Goal: Contribute content: Add original content to the website for others to see

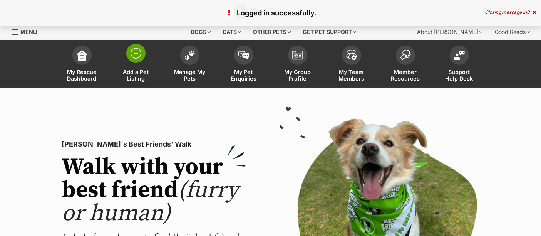
click at [135, 60] on span at bounding box center [135, 53] width 19 height 19
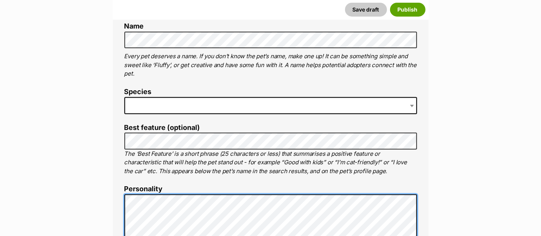
scroll to position [299, 0]
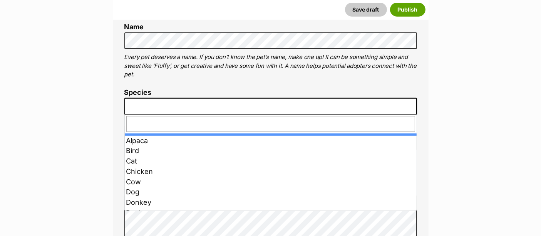
click at [268, 106] on span at bounding box center [270, 106] width 293 height 17
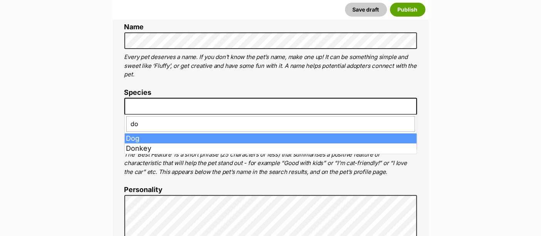
type input "dog"
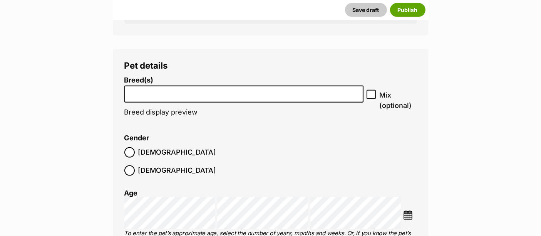
scroll to position [980, 0]
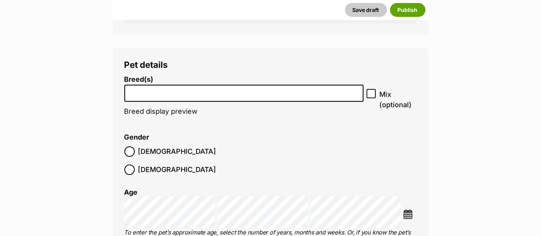
click at [216, 94] on input "search" at bounding box center [244, 91] width 234 height 8
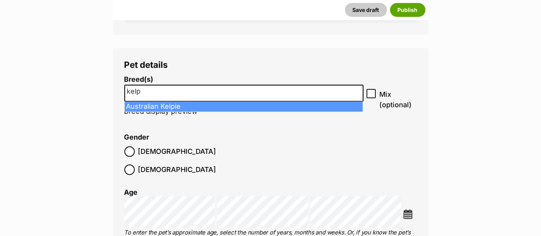
type input "kelp"
select select "723"
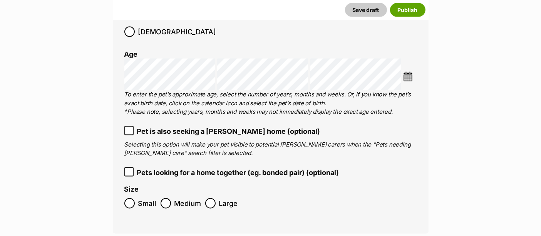
scroll to position [1093, 0]
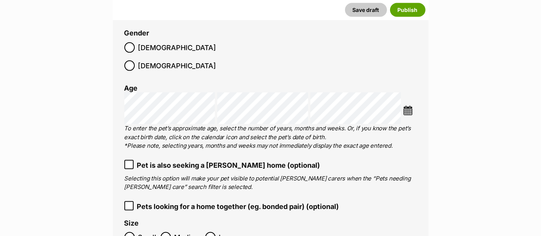
click at [405, 106] on img at bounding box center [408, 111] width 10 height 10
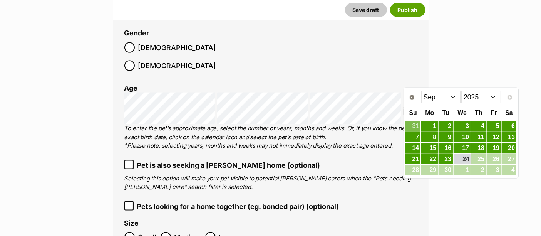
click at [489, 98] on select "2015 2016 2017 2018 2019 2020 2021 2022 2023 2024 2025" at bounding box center [481, 97] width 40 height 12
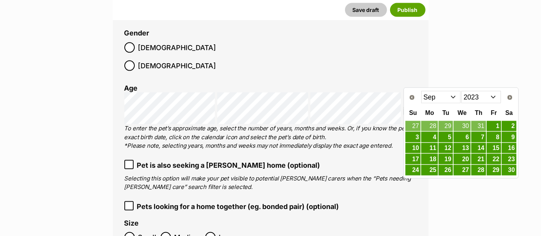
click at [444, 96] on select "Jan Feb Mar Apr May Jun Jul Aug Sep Oct Nov Dec" at bounding box center [441, 97] width 40 height 12
click at [467, 146] on link "15" at bounding box center [462, 148] width 17 height 10
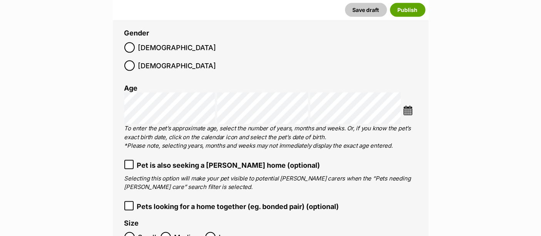
click at [179, 232] on span "Medium" at bounding box center [187, 237] width 27 height 10
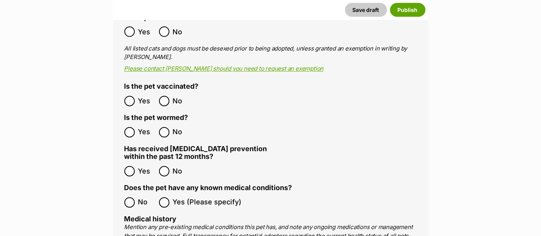
scroll to position [1416, 0]
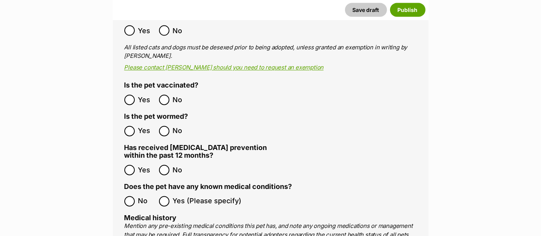
click at [141, 95] on span "Yes" at bounding box center [146, 100] width 17 height 10
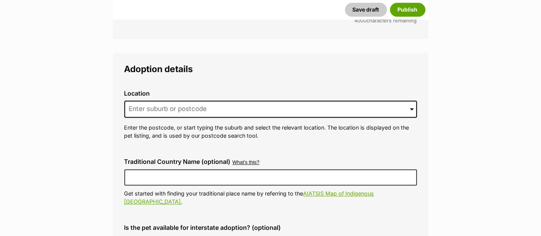
scroll to position [1828, 0]
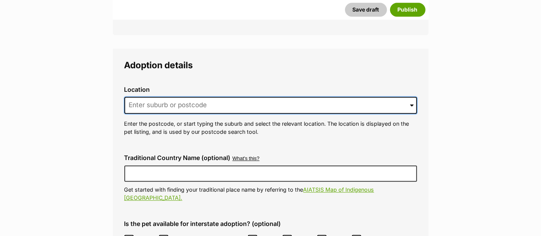
click at [207, 97] on input at bounding box center [270, 105] width 293 height 17
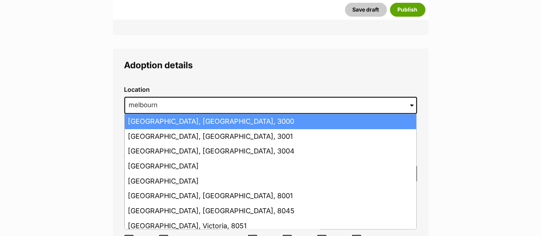
click at [198, 114] on li "Melbourne, Victoria, 3000" at bounding box center [271, 121] width 292 height 15
type input "Melbourne, Victoria, 3000"
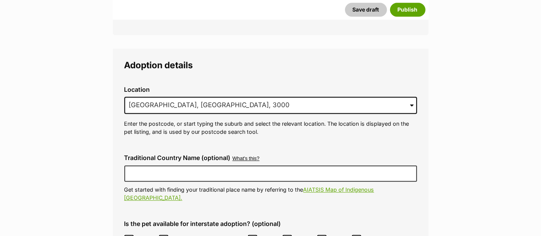
click at [140, 235] on span "ACT" at bounding box center [146, 240] width 17 height 10
click at [170, 235] on label "[GEOGRAPHIC_DATA]" at bounding box center [202, 240] width 86 height 10
click at [248, 235] on label "NT" at bounding box center [263, 240] width 31 height 10
click at [285, 235] on icon at bounding box center [287, 238] width 5 height 5
click at [331, 235] on span "SA" at bounding box center [339, 240] width 17 height 10
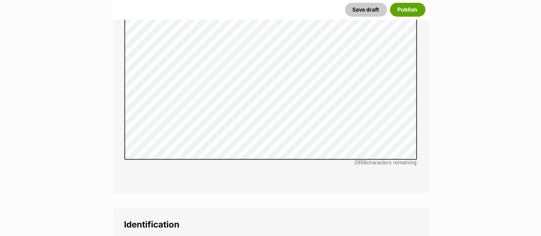
scroll to position [2525, 0]
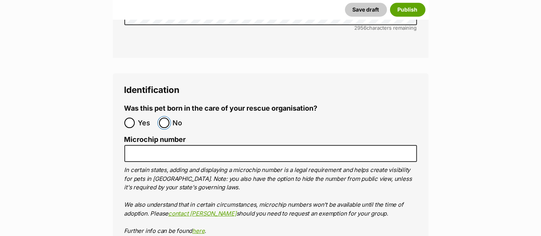
click at [164, 117] on input "No" at bounding box center [164, 122] width 10 height 10
radio input "true"
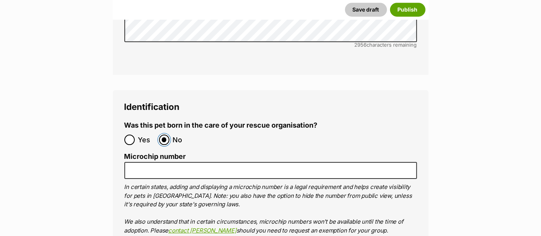
scroll to position [2509, 0]
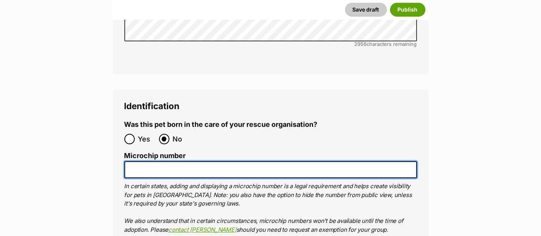
click at [166, 161] on input "Microchip number" at bounding box center [270, 169] width 293 height 17
paste input "991001006314027"
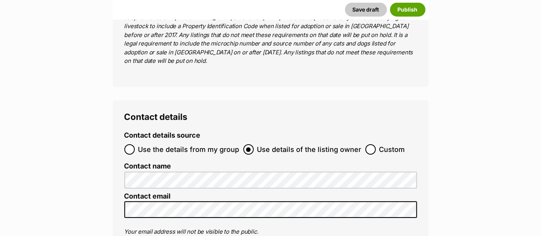
scroll to position [3055, 0]
type input "991001006314027"
click at [394, 144] on span "Custom" at bounding box center [392, 149] width 26 height 10
click at [376, 144] on input "Custom" at bounding box center [371, 149] width 10 height 10
radio input "true"
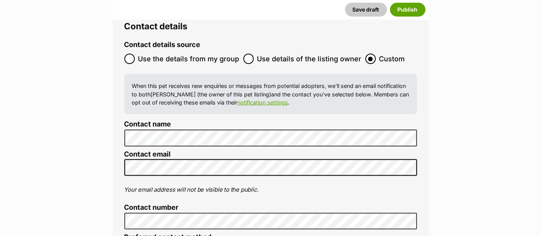
scroll to position [0, 0]
radio input "true"
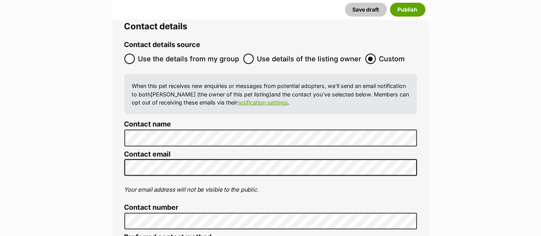
checkbox input "true"
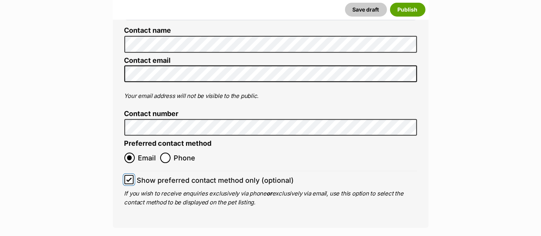
scroll to position [3240, 0]
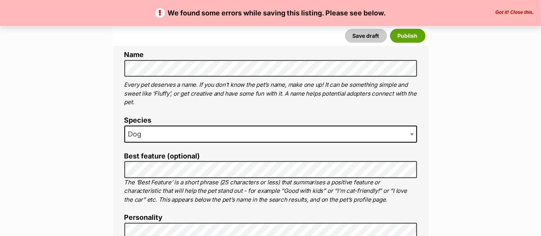
scroll to position [347, 0]
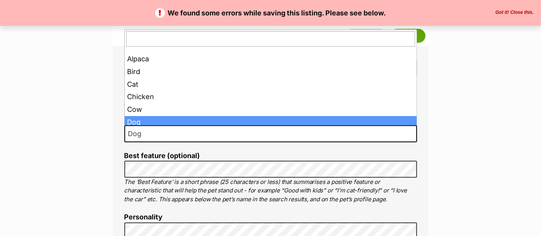
click at [334, 132] on span "Dog" at bounding box center [270, 133] width 293 height 17
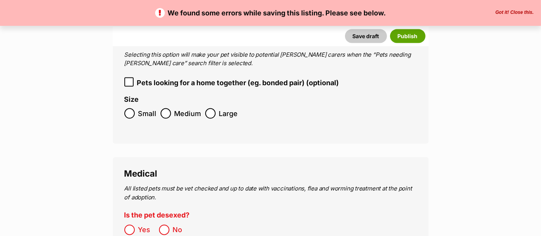
scroll to position [1303, 0]
click at [134, 224] on label "Yes" at bounding box center [139, 229] width 31 height 10
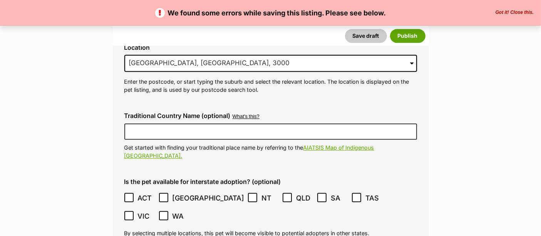
scroll to position [1993, 0]
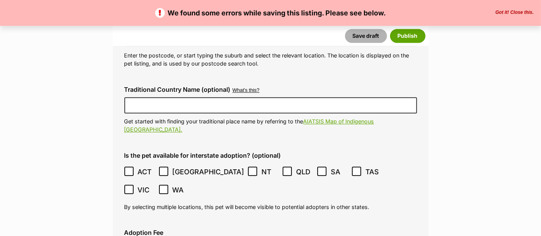
click at [363, 35] on button "Save draft" at bounding box center [366, 36] width 42 height 14
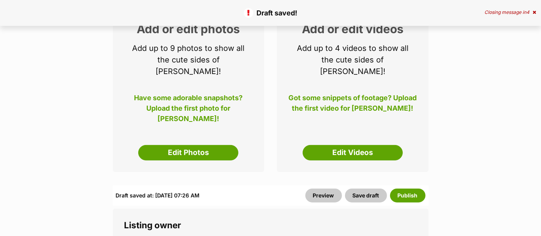
scroll to position [121, 0]
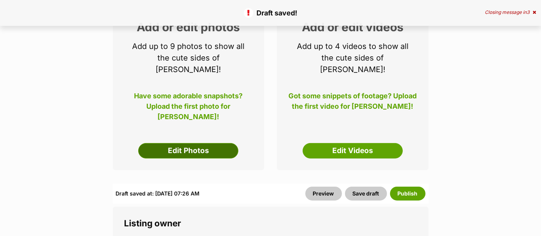
click at [228, 143] on link "Edit Photos" at bounding box center [188, 150] width 100 height 15
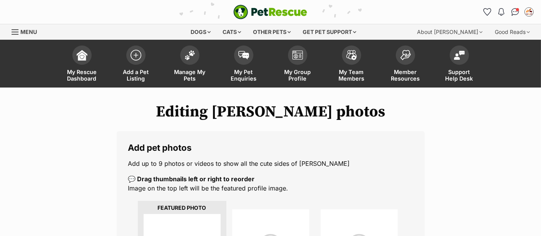
scroll to position [104, 0]
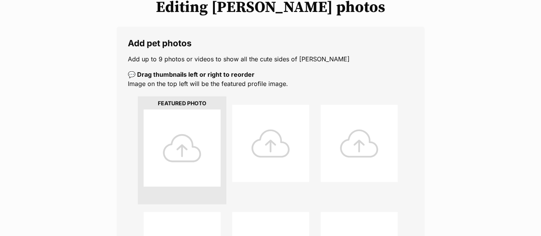
click at [180, 148] on div at bounding box center [182, 147] width 77 height 77
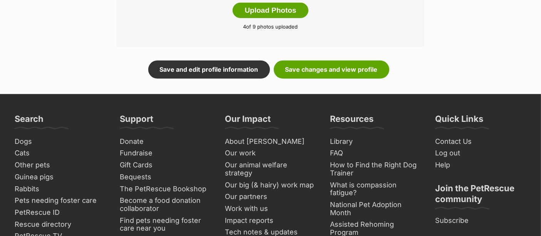
scroll to position [572, 0]
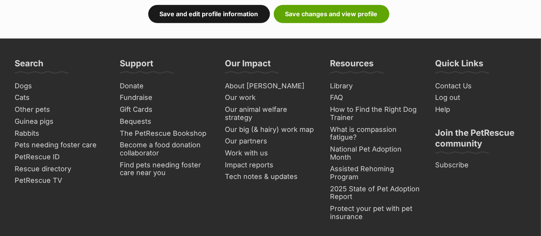
click at [240, 12] on link "Save and edit profile information" at bounding box center [209, 14] width 122 height 18
